Goal: Information Seeking & Learning: Learn about a topic

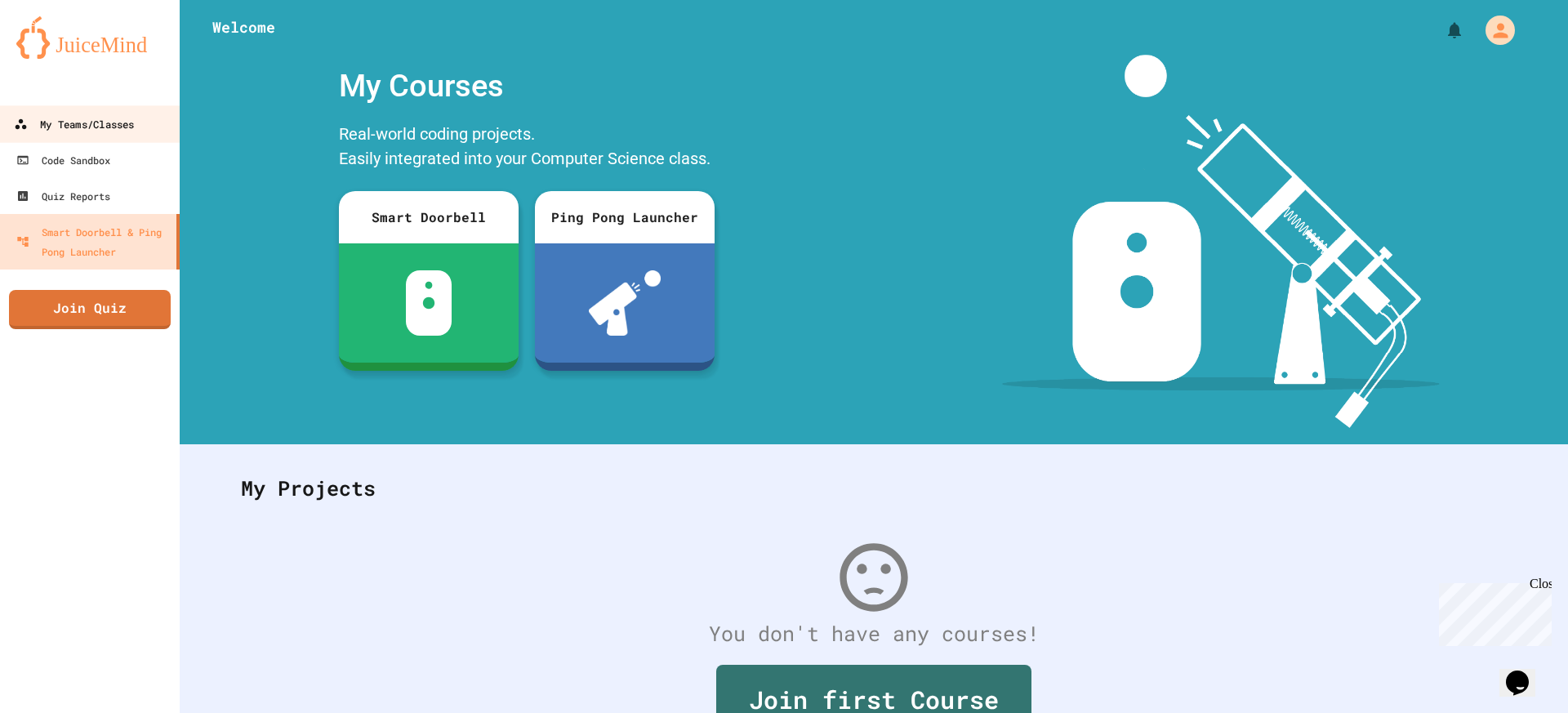
click at [102, 125] on div "My Teams/Classes" at bounding box center [74, 124] width 120 height 21
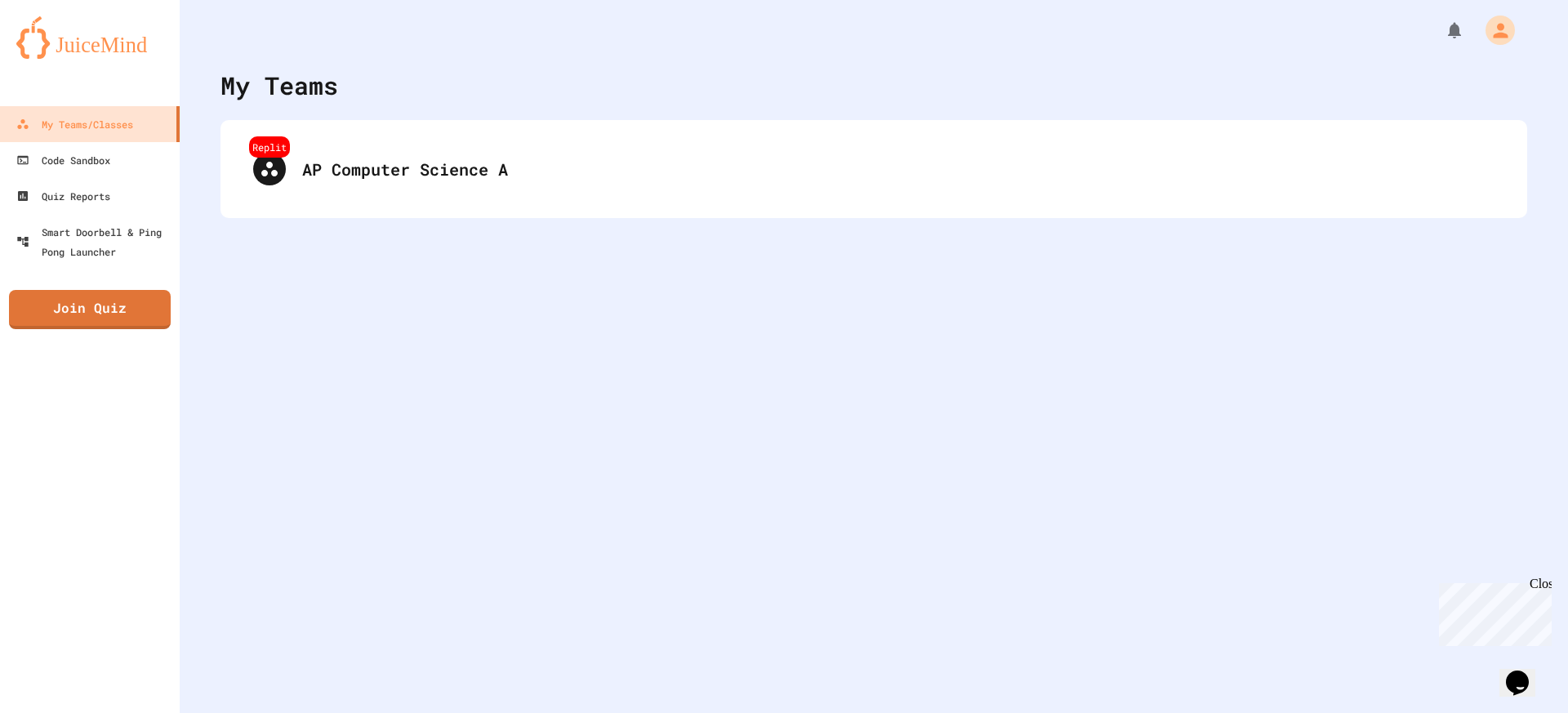
click at [499, 211] on div "Replit AP Computer Science A" at bounding box center [875, 169] width 1307 height 98
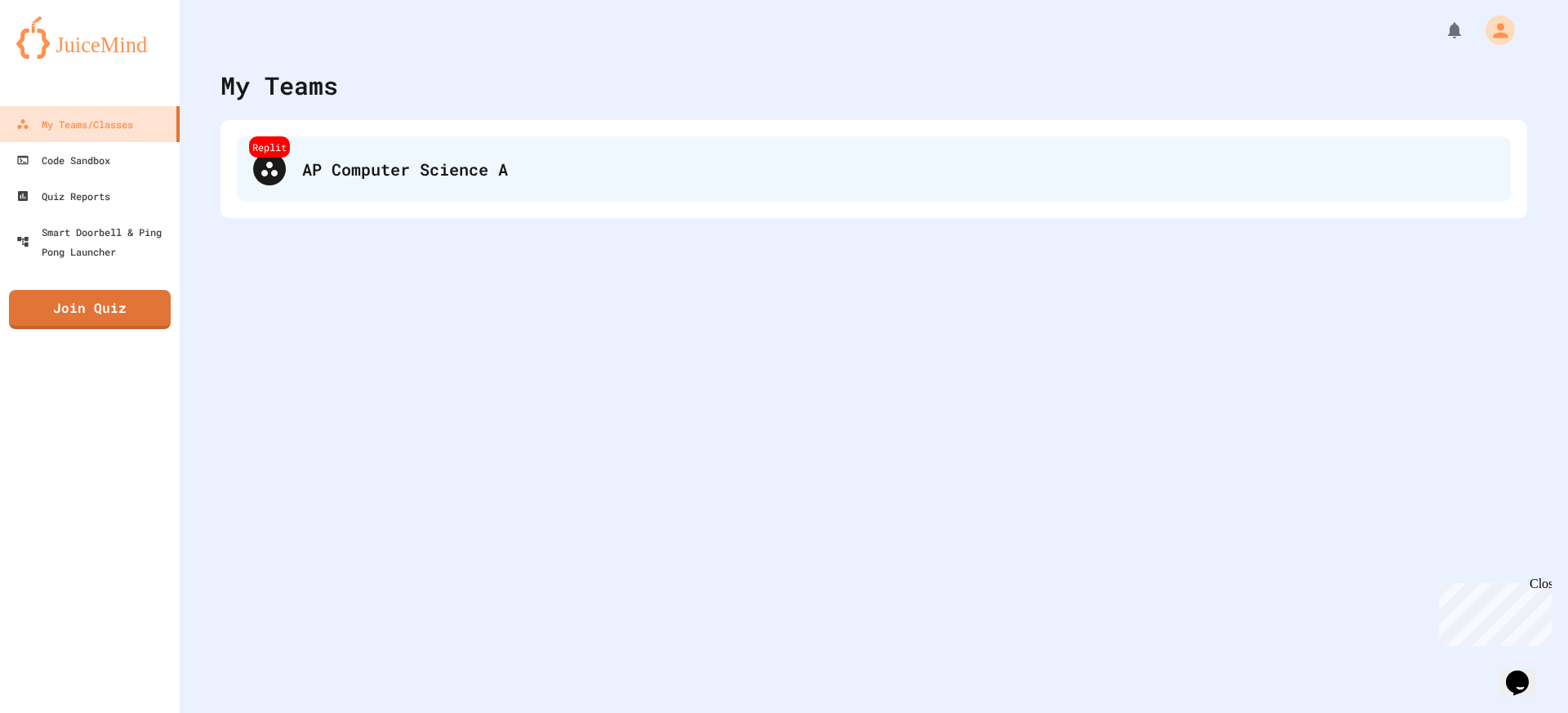
click at [490, 178] on div "AP Computer Science A" at bounding box center [898, 169] width 1193 height 25
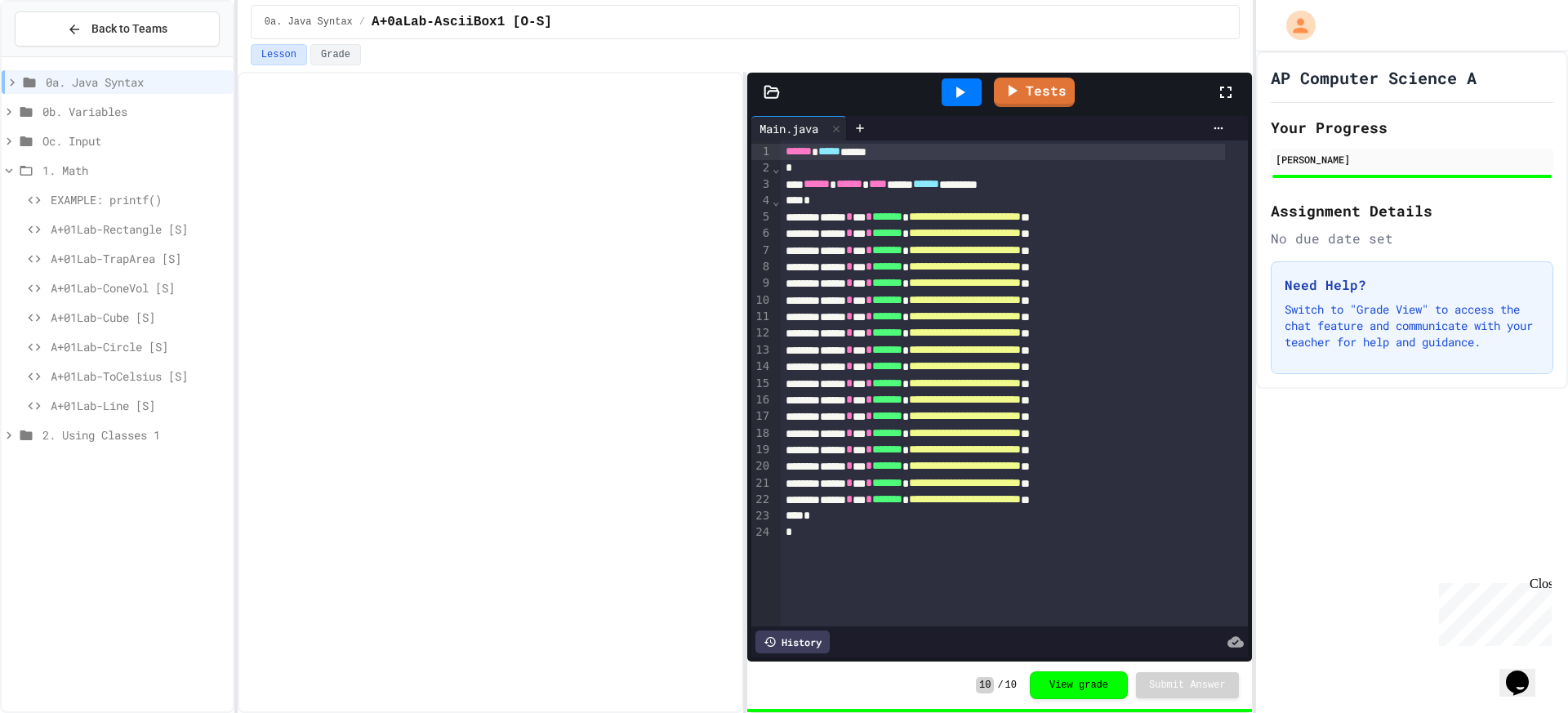
click at [140, 313] on span "A+01Lab-Cube [S]" at bounding box center [138, 316] width 176 height 17
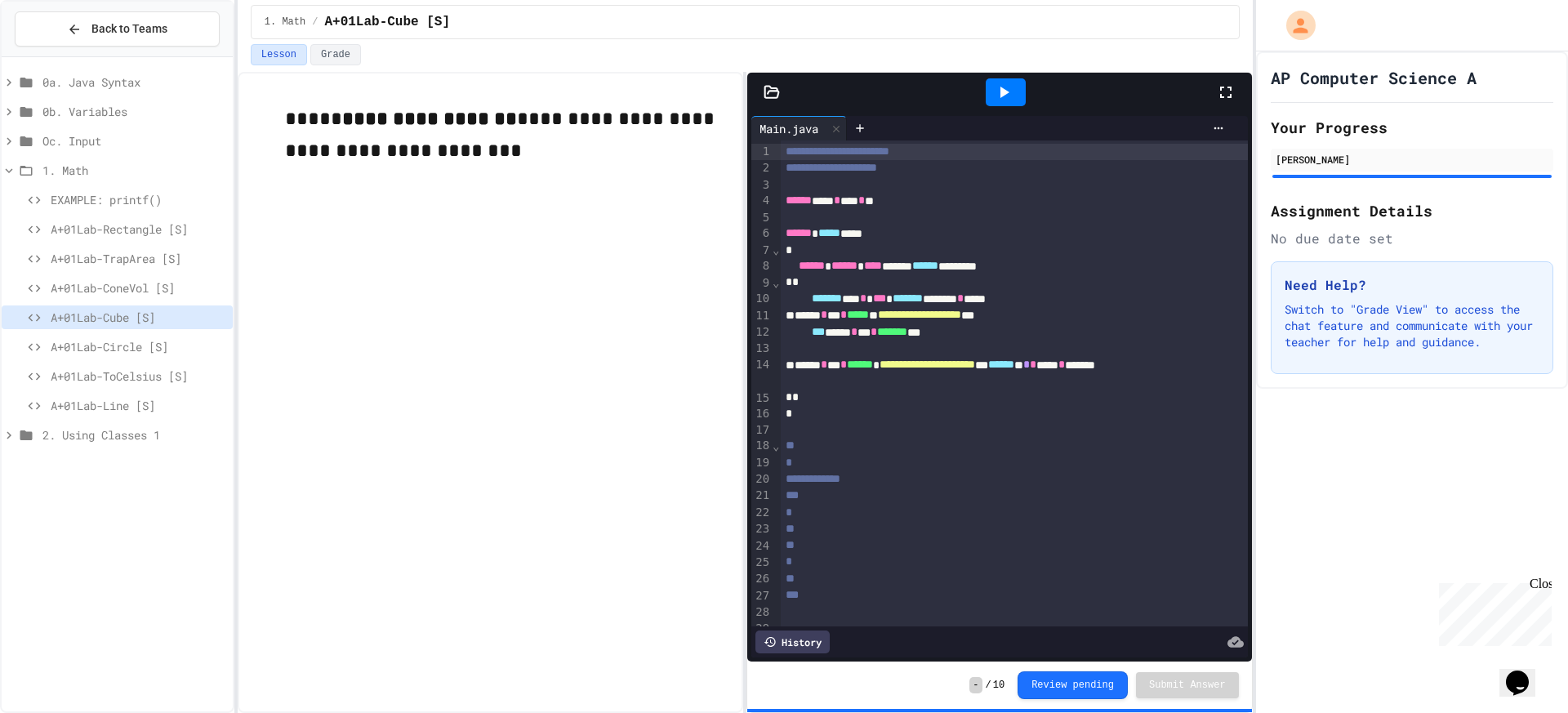
click at [149, 255] on span "A+01Lab-TrapArea [S]" at bounding box center [138, 258] width 176 height 17
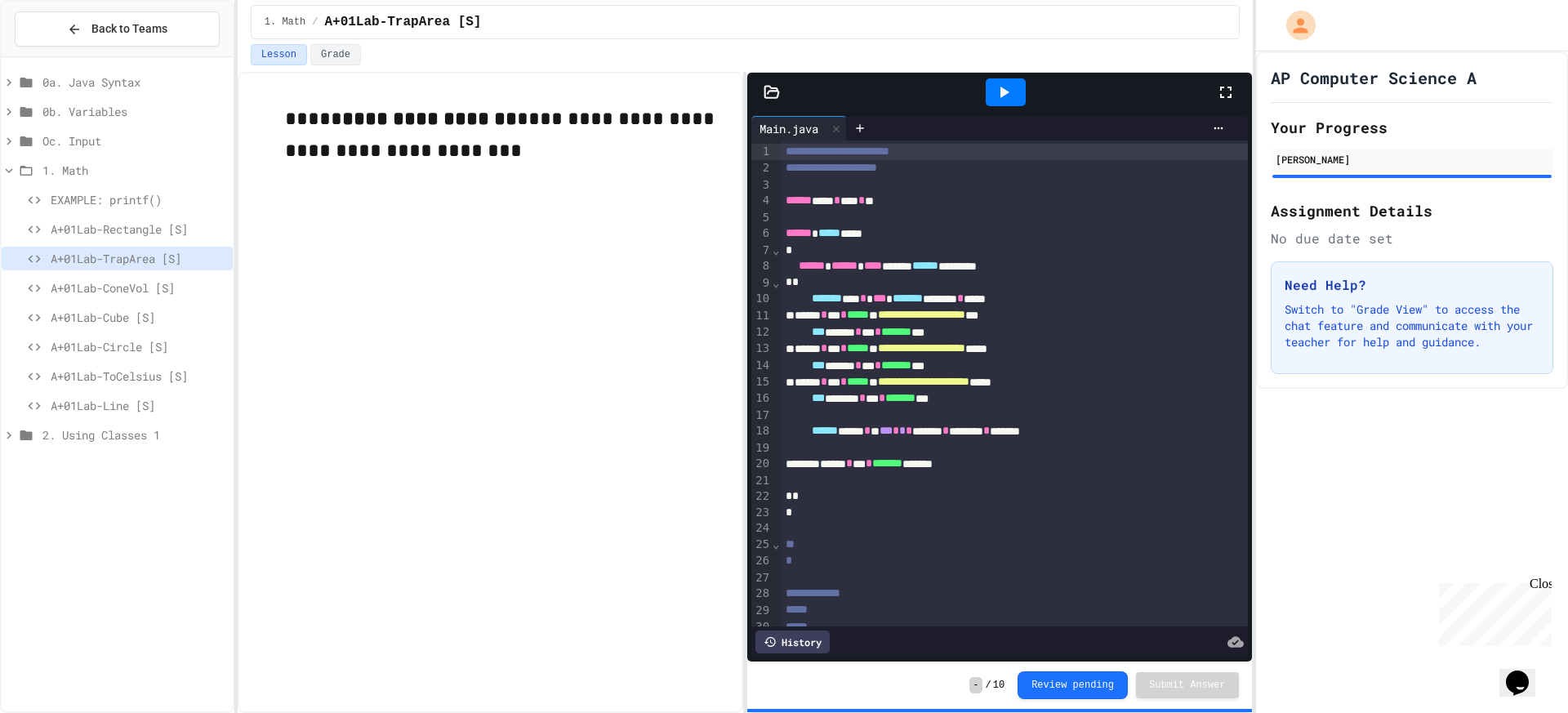
click at [154, 342] on span "A+01Lab-Circle [S]" at bounding box center [138, 346] width 176 height 17
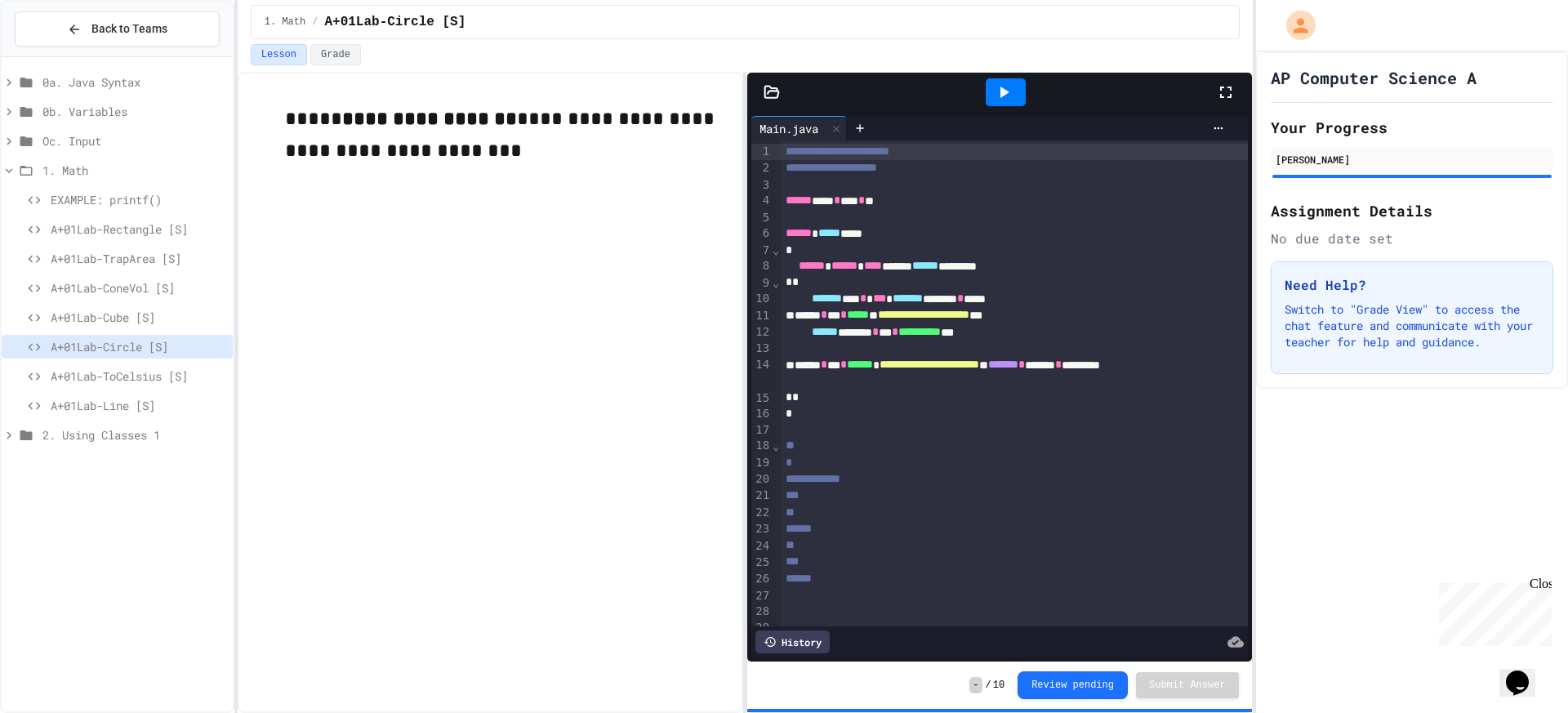
click at [180, 368] on span "A+01Lab-ToCelsius [S]" at bounding box center [138, 375] width 176 height 17
